Goal: Find specific fact: Find specific fact

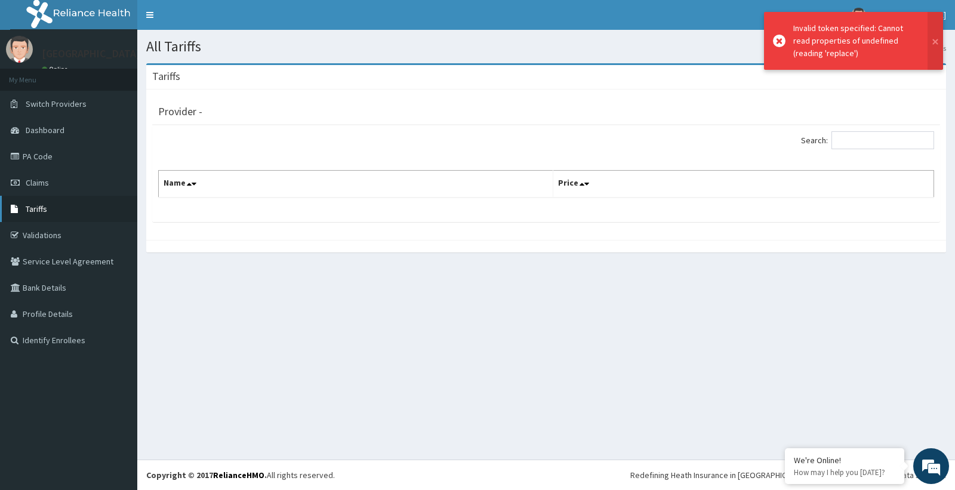
click at [51, 220] on link "Tariffs" at bounding box center [68, 209] width 137 height 26
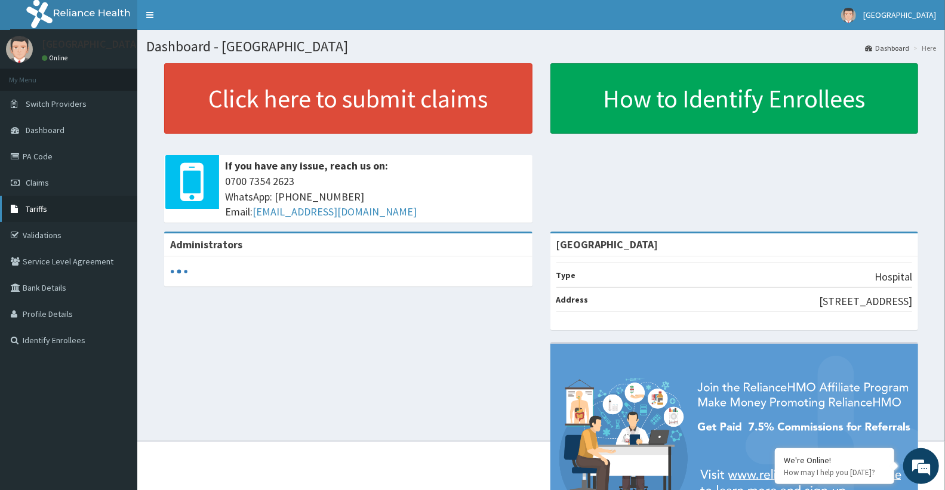
click at [51, 205] on link "Tariffs" at bounding box center [68, 209] width 137 height 26
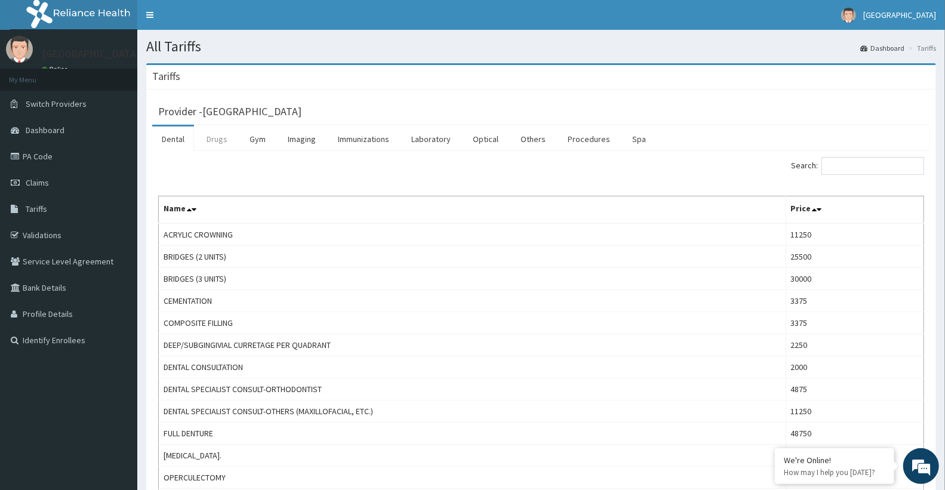
click at [214, 141] on link "Drugs" at bounding box center [217, 138] width 40 height 25
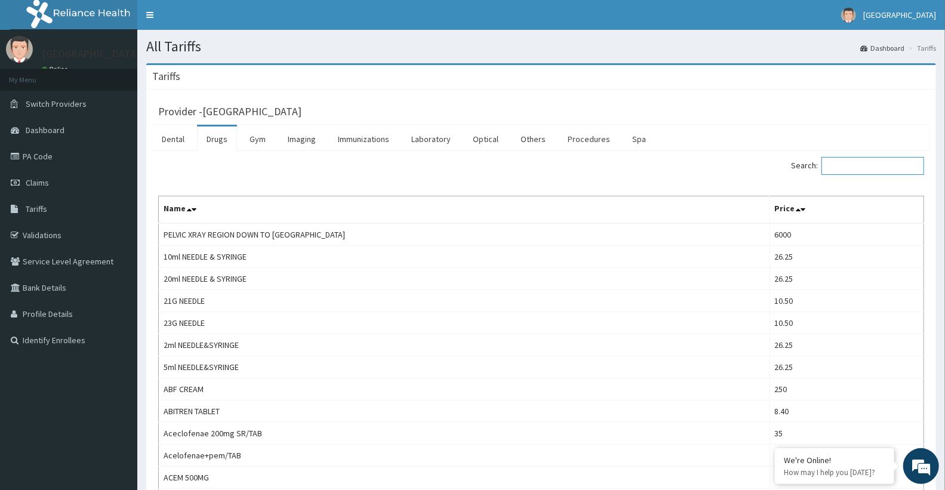
click at [896, 169] on input "Search:" at bounding box center [872, 166] width 103 height 18
paste input "[MEDICAL_DATA]"
type input "[MEDICAL_DATA]"
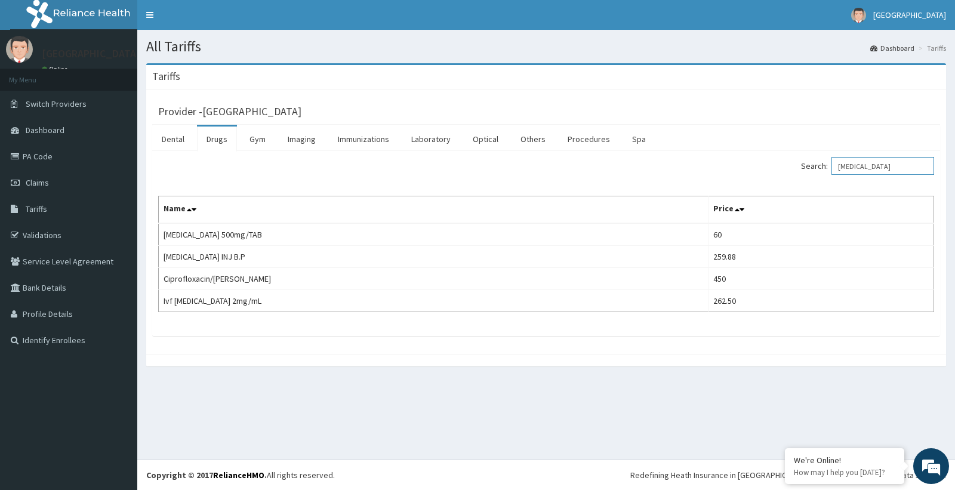
drag, startPoint x: 899, startPoint y: 171, endPoint x: 673, endPoint y: 178, distance: 226.3
click at [673, 178] on div "Search: [MEDICAL_DATA]" at bounding box center [744, 167] width 379 height 21
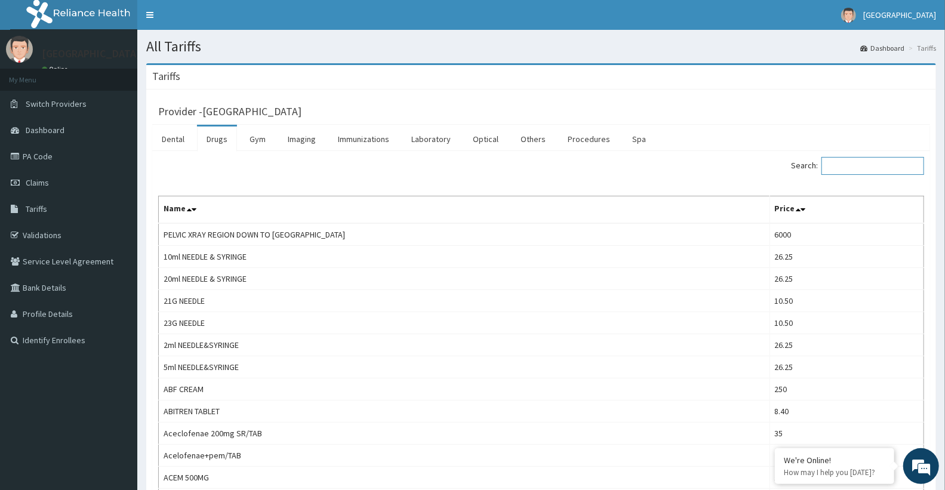
paste input "abendazole"
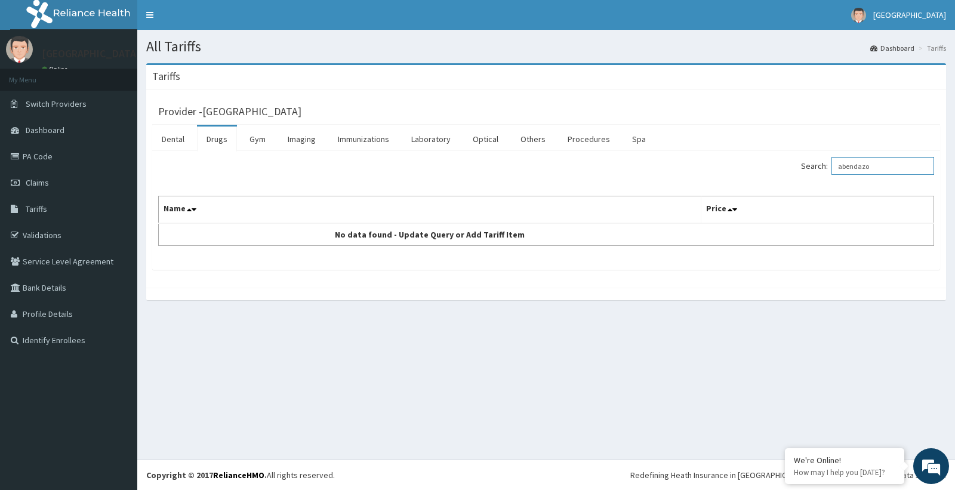
type input "abendazo"
